Goal: Task Accomplishment & Management: Use online tool/utility

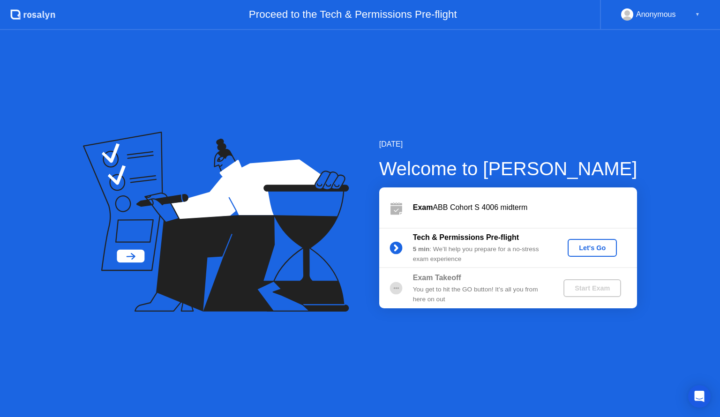
click at [583, 248] on div "Let's Go" at bounding box center [593, 248] width 42 height 8
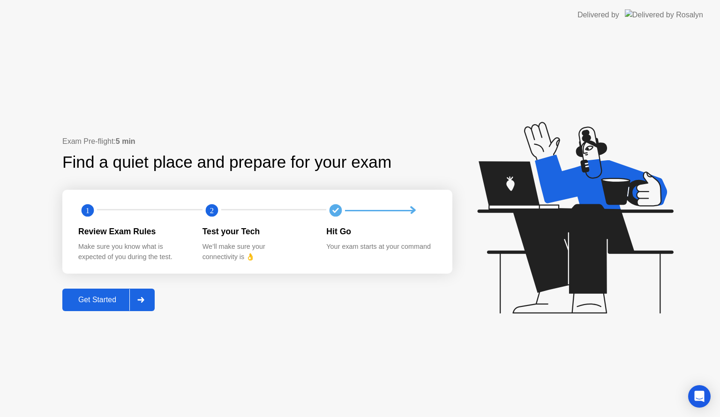
click at [104, 300] on div "Get Started" at bounding box center [97, 300] width 64 height 8
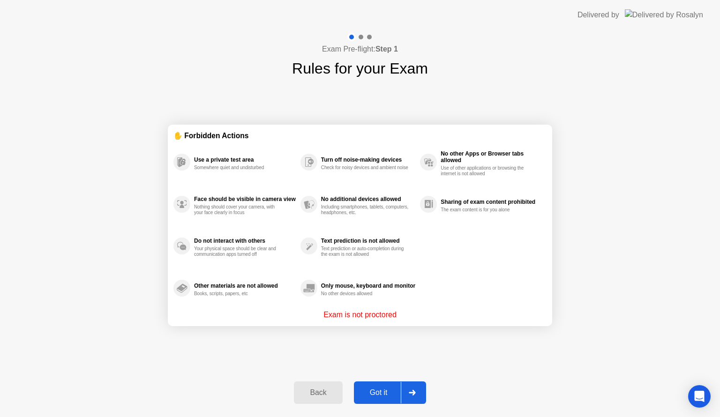
click at [380, 393] on div "Got it" at bounding box center [379, 393] width 44 height 8
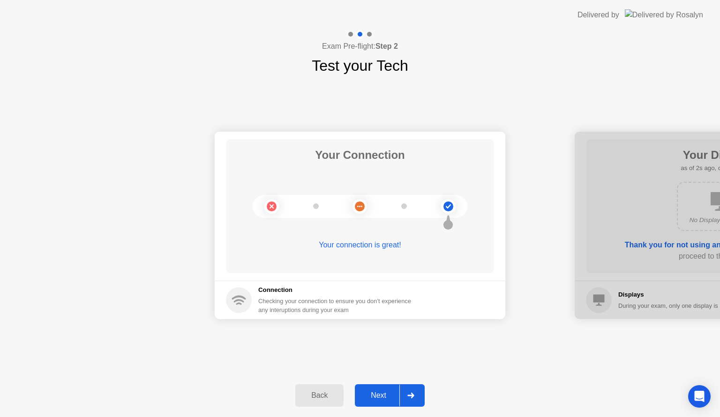
click at [375, 395] on div "Next" at bounding box center [379, 396] width 42 height 8
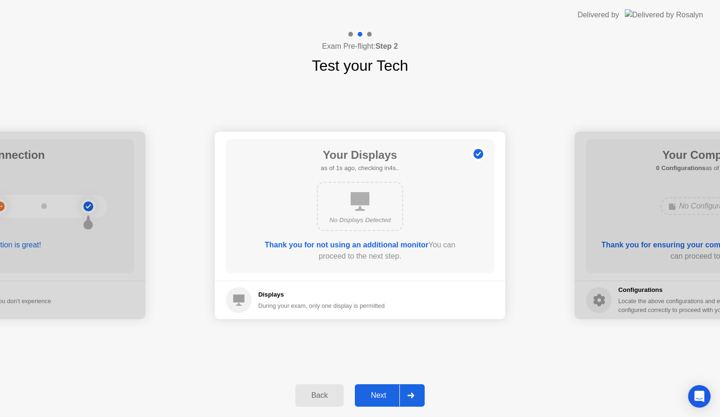
click at [375, 395] on div "Next" at bounding box center [379, 396] width 42 height 8
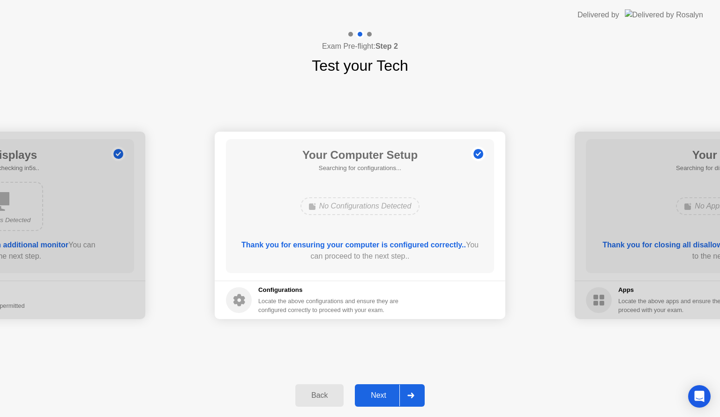
click at [375, 395] on div "Next" at bounding box center [379, 396] width 42 height 8
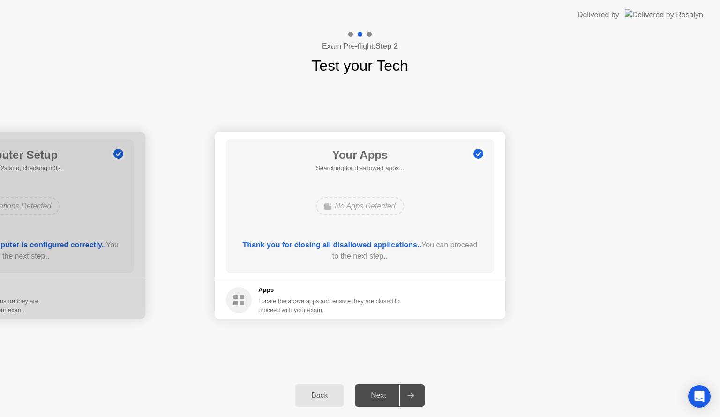
click at [375, 397] on div "Next" at bounding box center [379, 396] width 42 height 8
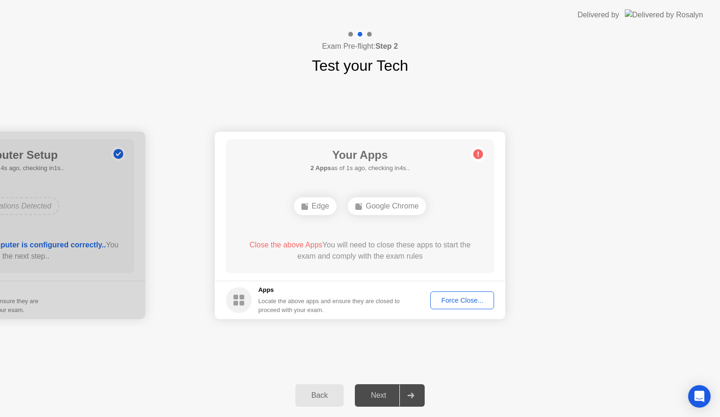
click at [450, 299] on div "Force Close..." at bounding box center [462, 301] width 57 height 8
click at [456, 304] on div "Force Close..." at bounding box center [462, 301] width 57 height 8
click at [457, 302] on div "Force Close..." at bounding box center [462, 301] width 57 height 8
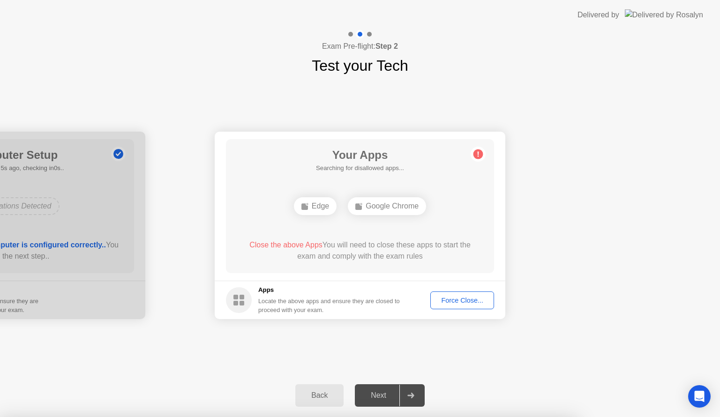
click at [447, 417] on div at bounding box center [360, 417] width 720 height 0
click at [459, 303] on div "Force Close..." at bounding box center [462, 301] width 57 height 8
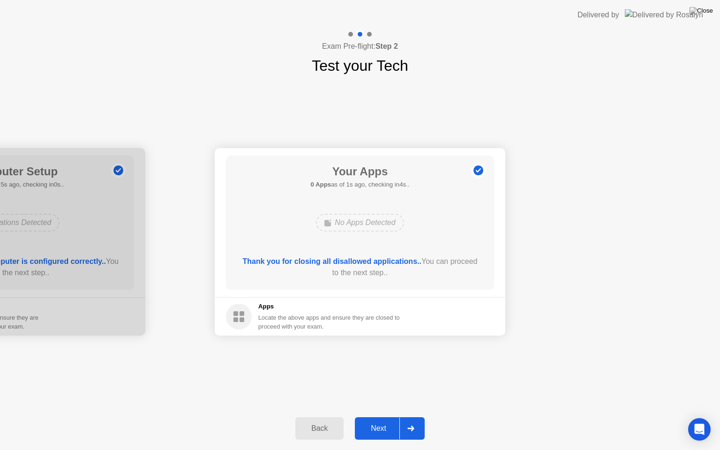
click at [376, 417] on div "Next" at bounding box center [379, 428] width 42 height 8
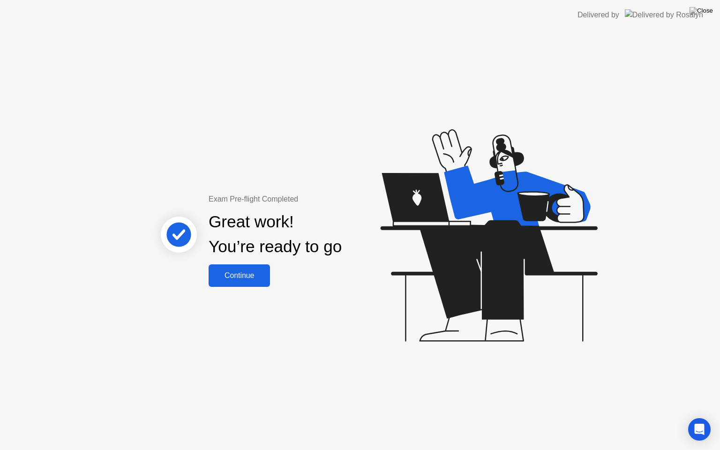
click at [229, 279] on div "Continue" at bounding box center [239, 276] width 56 height 8
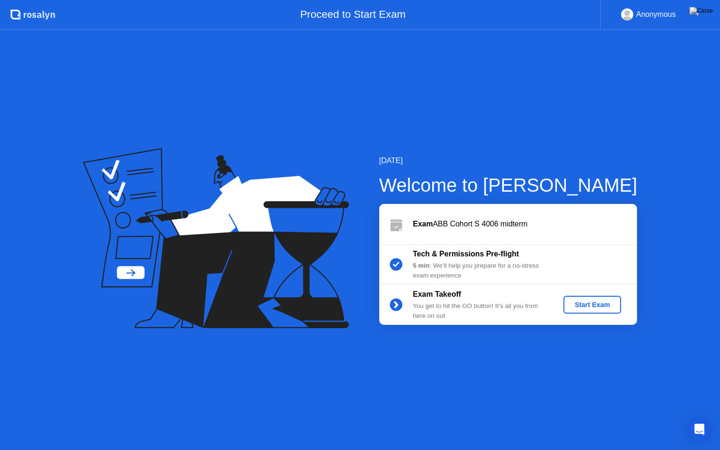
click at [598, 308] on div "Start Exam" at bounding box center [592, 305] width 50 height 8
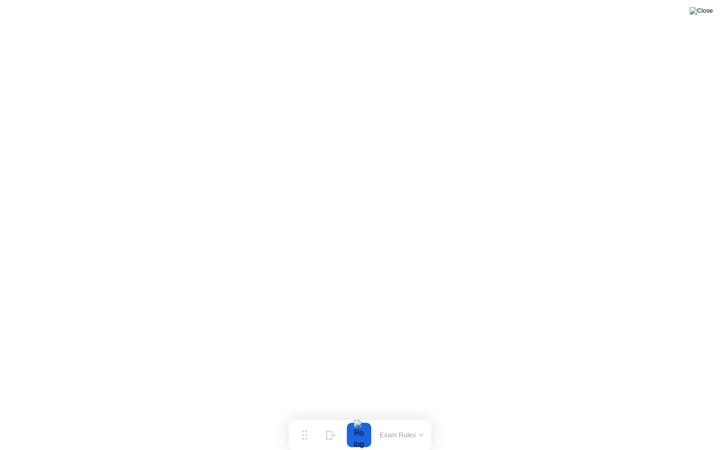
click at [705, 15] on img at bounding box center [701, 11] width 23 height 8
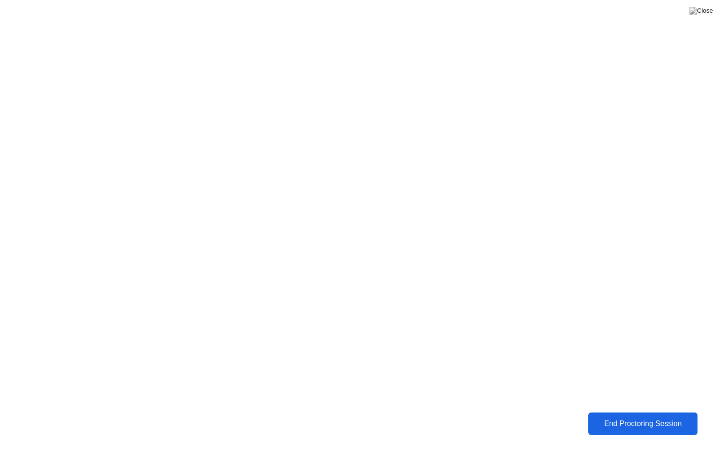
click at [655, 417] on div "End Proctoring Session" at bounding box center [643, 424] width 105 height 8
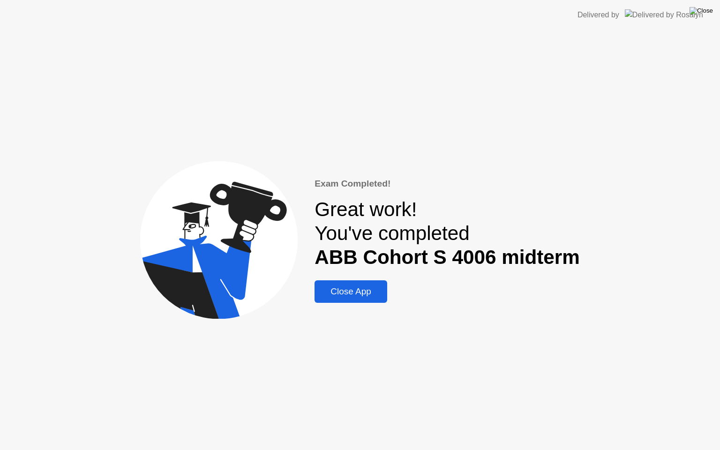
click at [706, 12] on img at bounding box center [701, 11] width 23 height 8
